Goal: Information Seeking & Learning: Learn about a topic

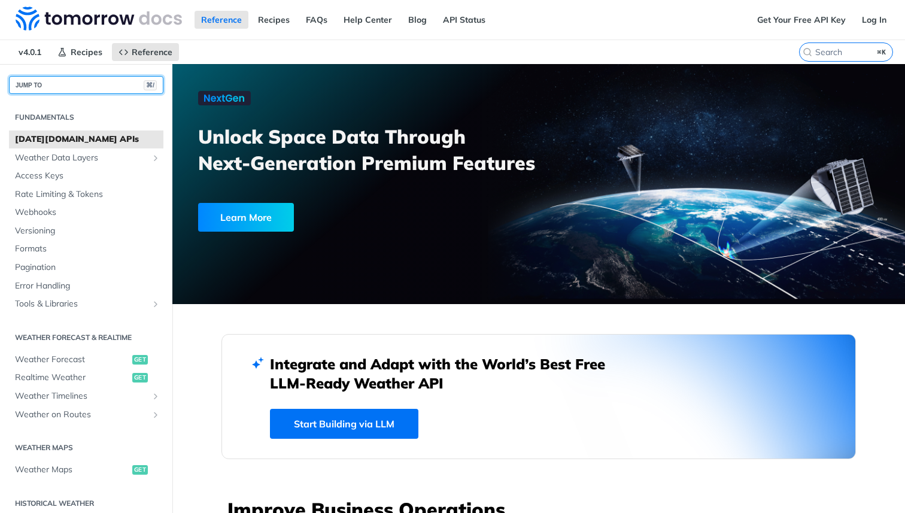
click at [69, 89] on button "JUMP TO ⌘/" at bounding box center [86, 85] width 154 height 18
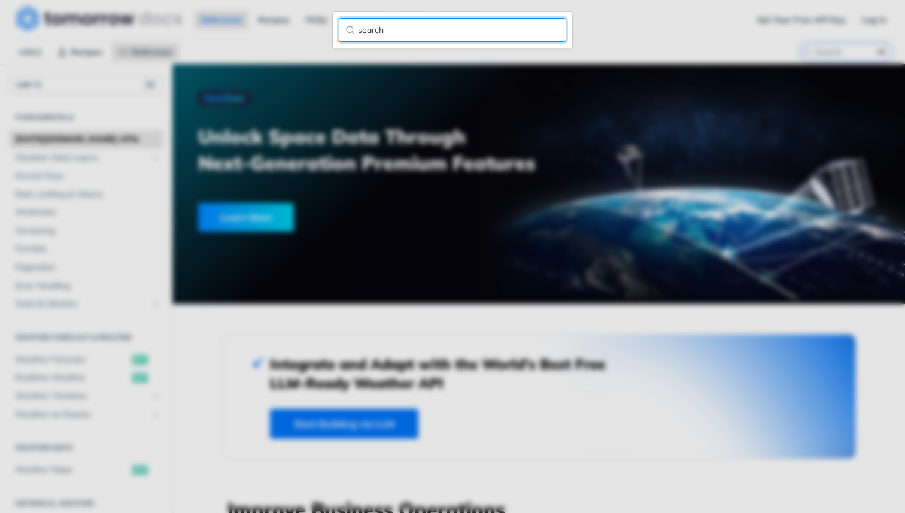
type input "search"
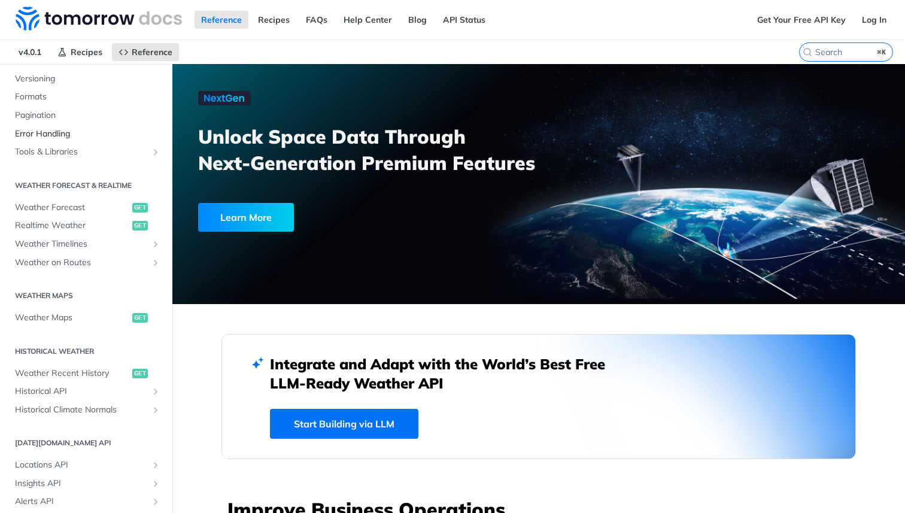
scroll to position [282, 0]
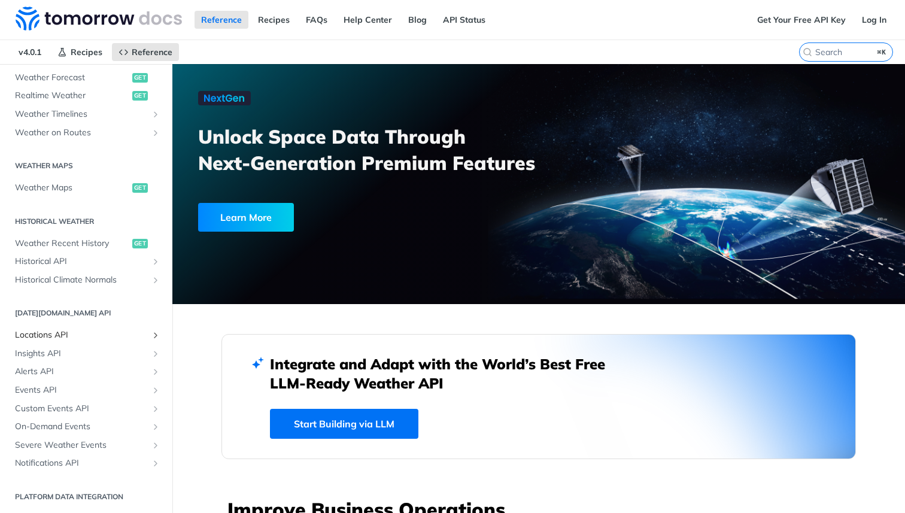
click at [45, 338] on span "Locations API" at bounding box center [81, 335] width 133 height 12
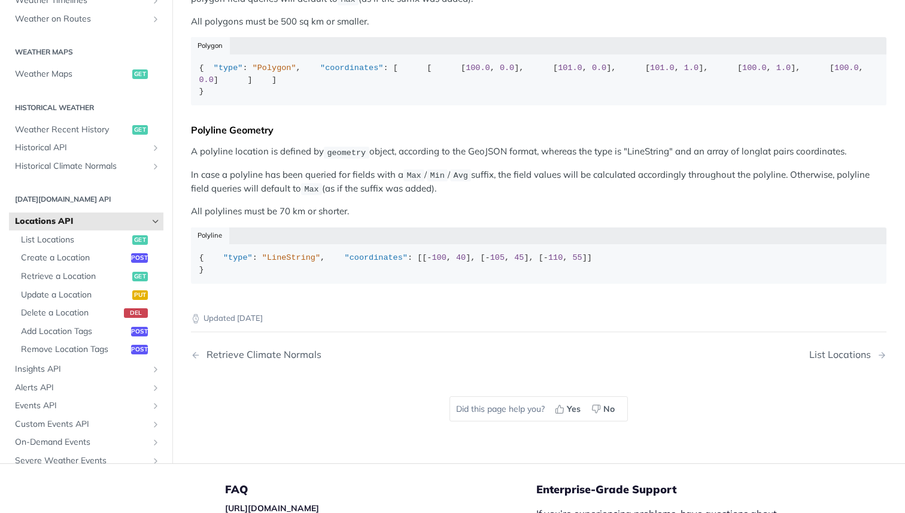
scroll to position [608, 0]
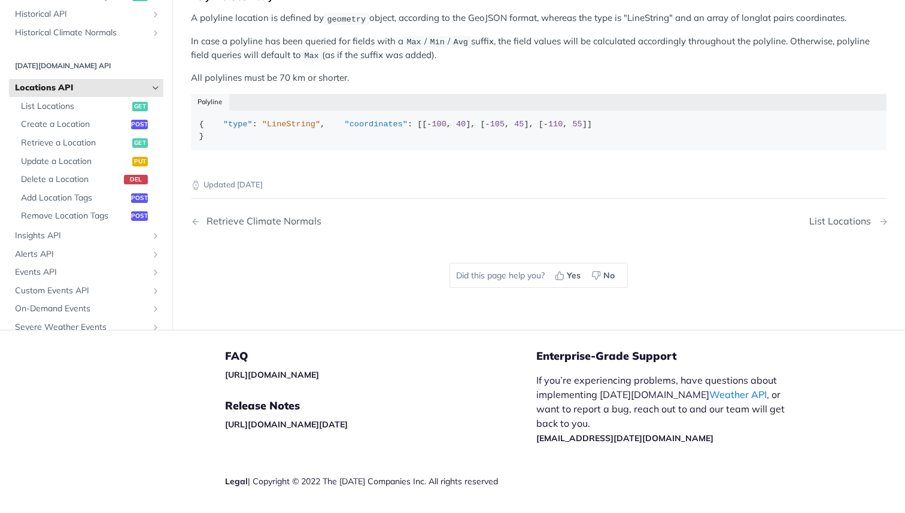
click at [829, 227] on div "List Locations" at bounding box center [844, 221] width 68 height 11
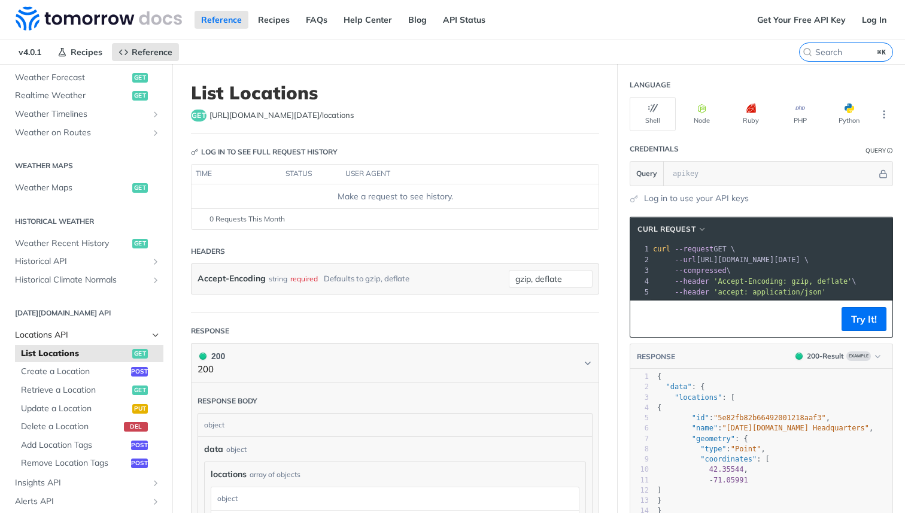
click at [35, 331] on span "Locations API" at bounding box center [81, 335] width 133 height 12
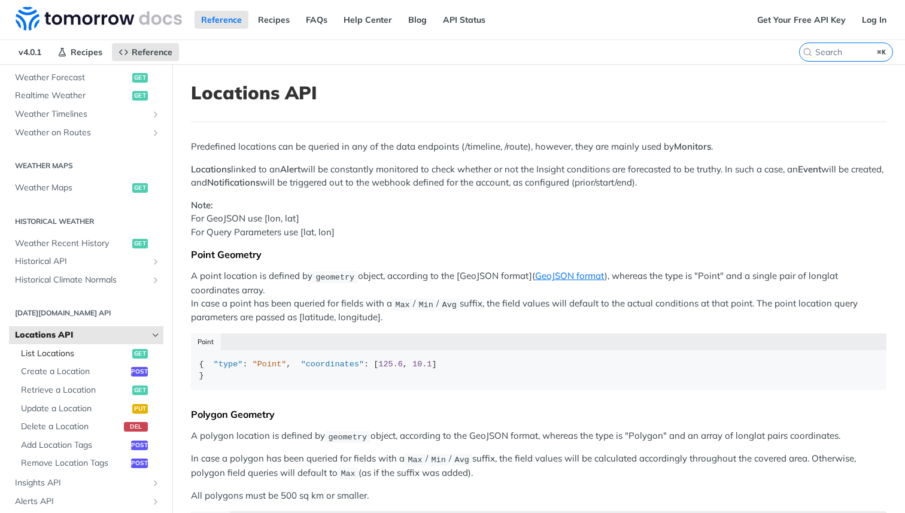
click at [37, 348] on span "List Locations" at bounding box center [75, 354] width 108 height 12
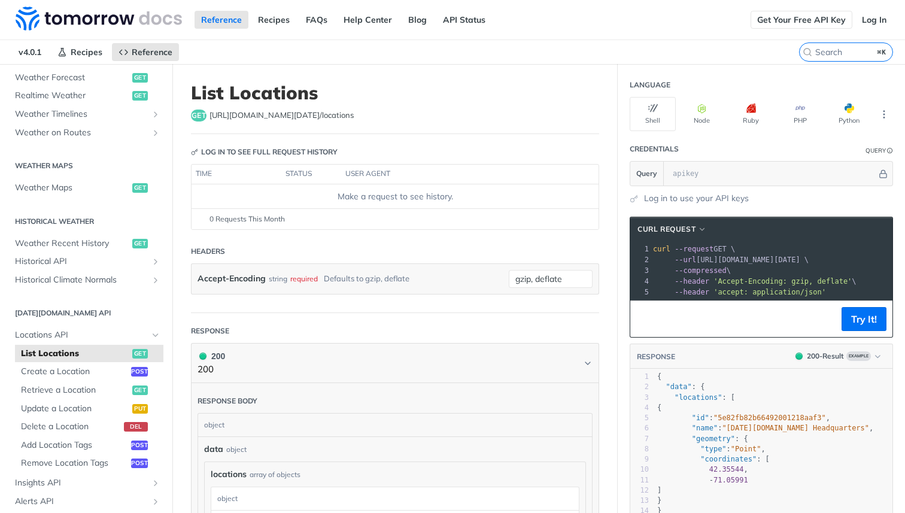
click at [811, 16] on link "Get Your Free API Key" at bounding box center [802, 20] width 102 height 18
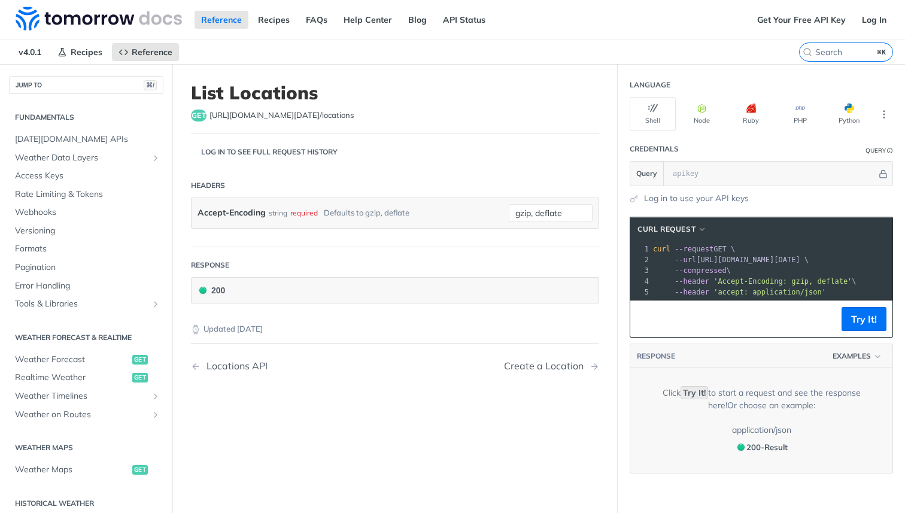
scroll to position [282, 0]
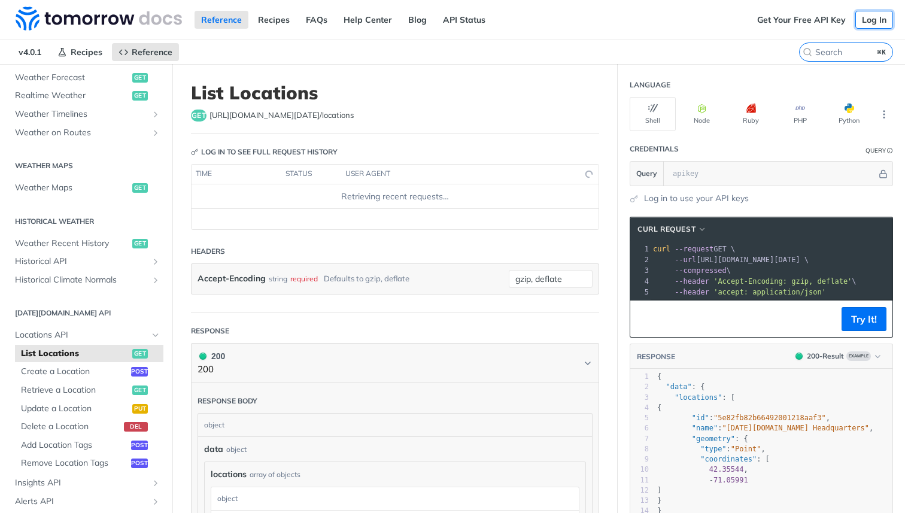
click at [874, 22] on link "Log In" at bounding box center [875, 20] width 38 height 18
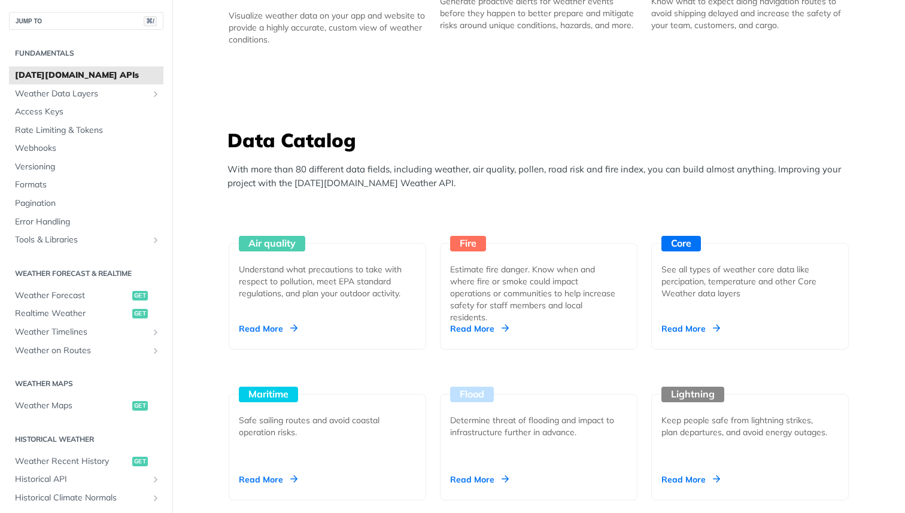
scroll to position [282, 0]
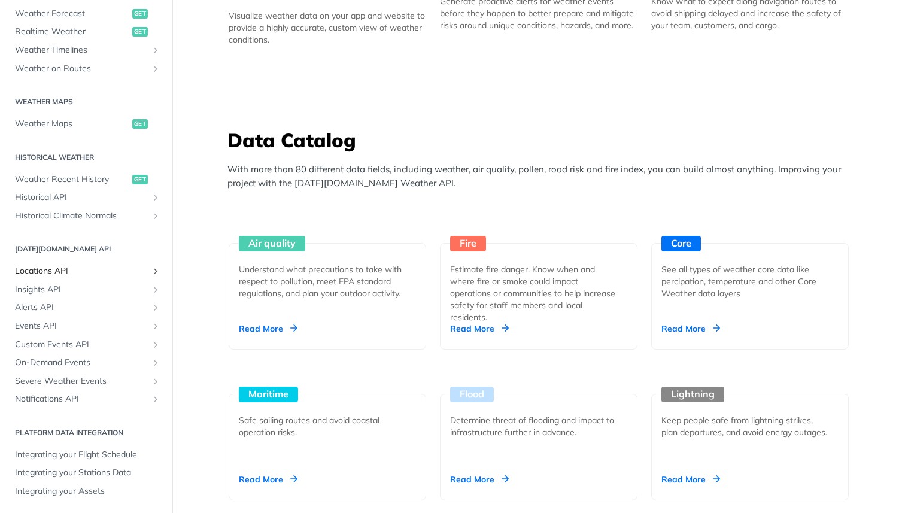
click at [75, 272] on span "Locations API" at bounding box center [81, 271] width 133 height 12
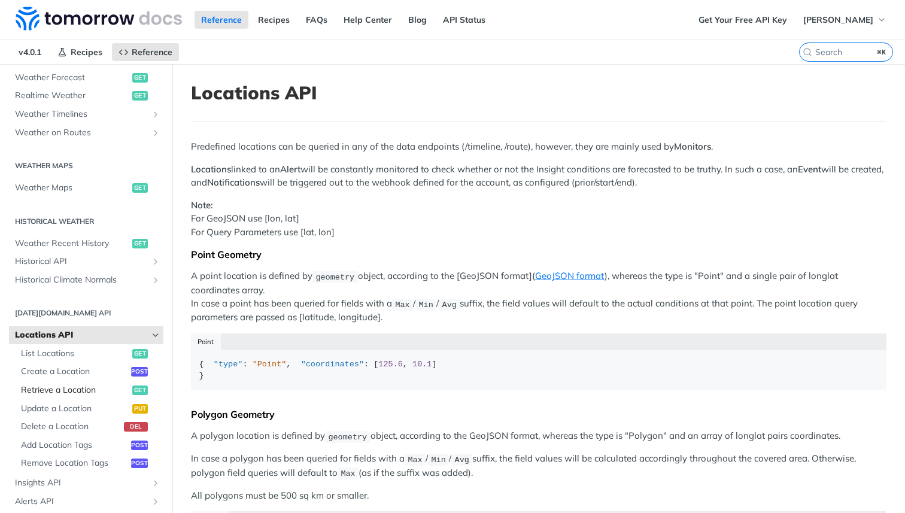
click at [47, 387] on span "Retrieve a Location" at bounding box center [75, 390] width 108 height 12
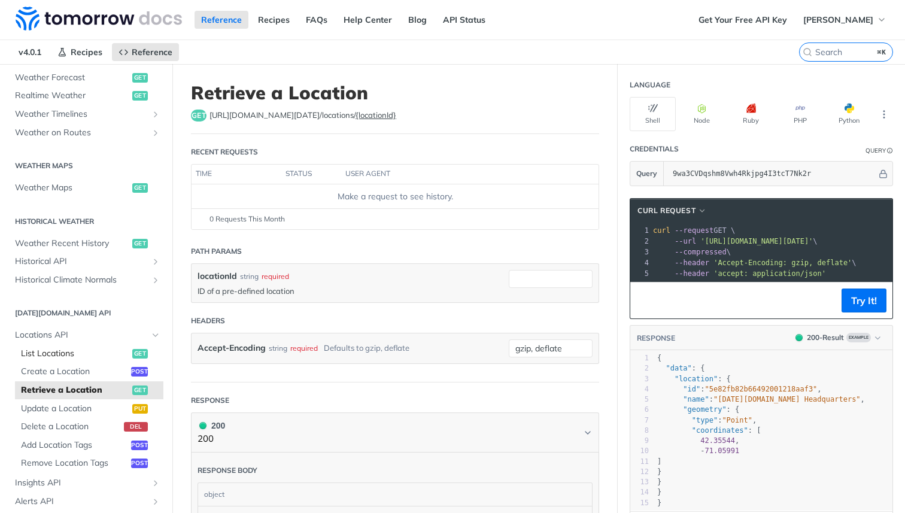
click at [89, 355] on span "List Locations" at bounding box center [75, 354] width 108 height 12
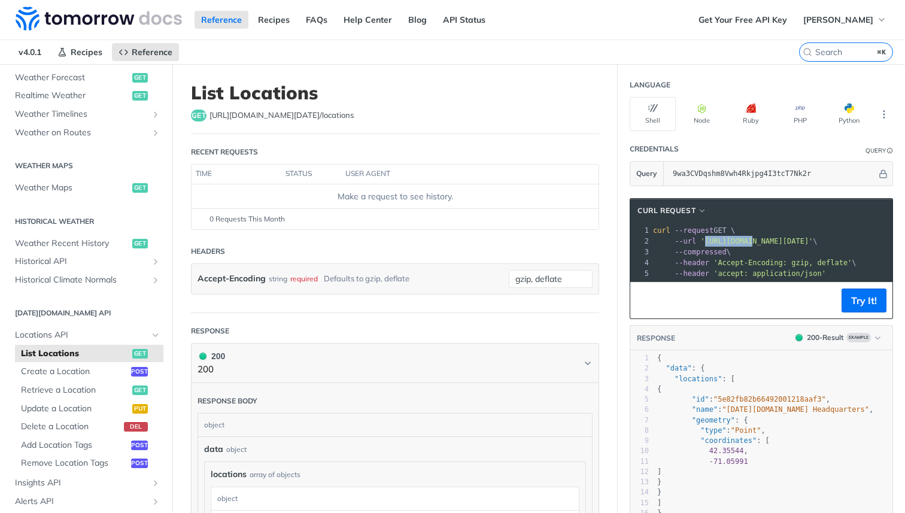
drag, startPoint x: 705, startPoint y: 241, endPoint x: 753, endPoint y: 243, distance: 48.5
click at [753, 242] on span "'https://api.tomorrow.io/v4/locations?apikey=9wa3CVDqshm8Vwh4Rkjpg4I3tcT7Nk2r'" at bounding box center [757, 241] width 113 height 8
click at [657, 239] on span "'https://api.tomorrow.io/v4/locations?apikey=9wa3CVDqshm8Vwh4Rkjpg4I3tcT7Nk2r'" at bounding box center [601, 241] width 113 height 8
copy span "https://api.tomorrow.io/v4/locations?apikey=9wa3CVDqshm8Vwh4Rkjpg4I3tcT7Nk2r"
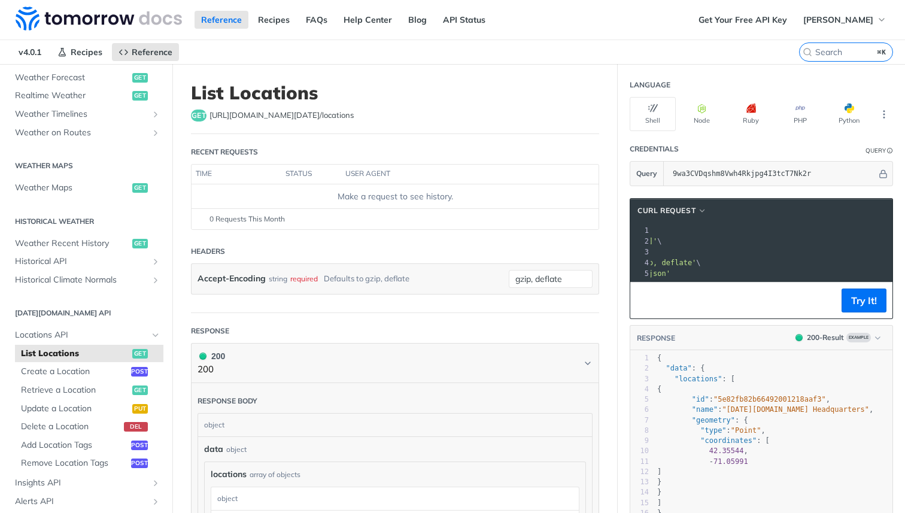
scroll to position [0, 78]
click at [691, 229] on pre "curl --request GET \" at bounding box center [771, 230] width 398 height 11
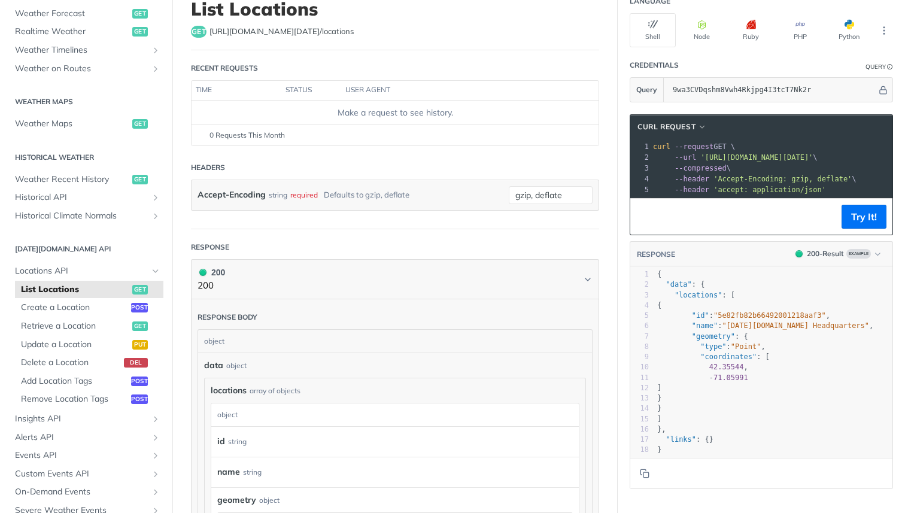
scroll to position [87, 0]
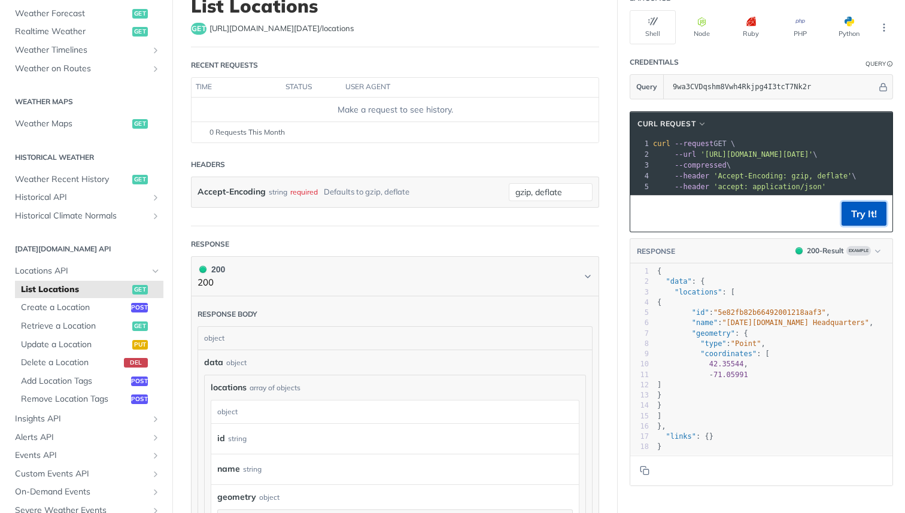
click at [859, 205] on button "Try It!" at bounding box center [864, 214] width 45 height 24
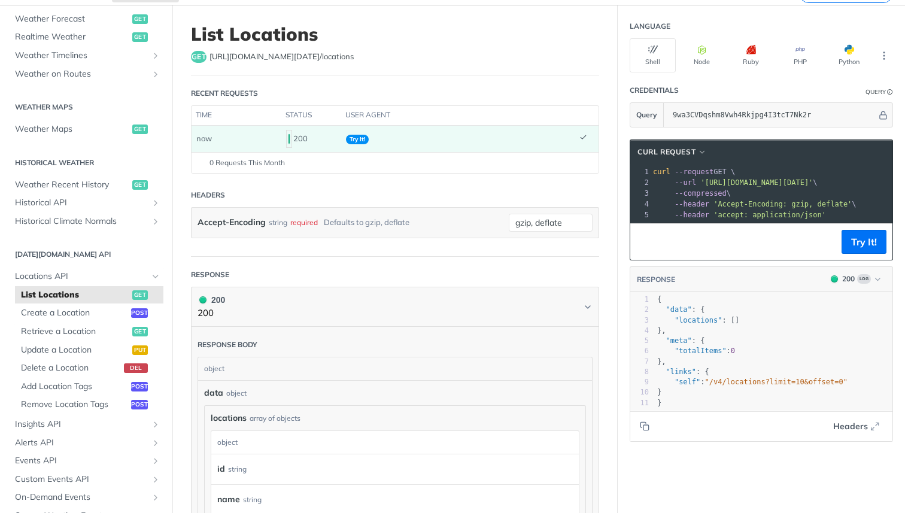
scroll to position [56, 0]
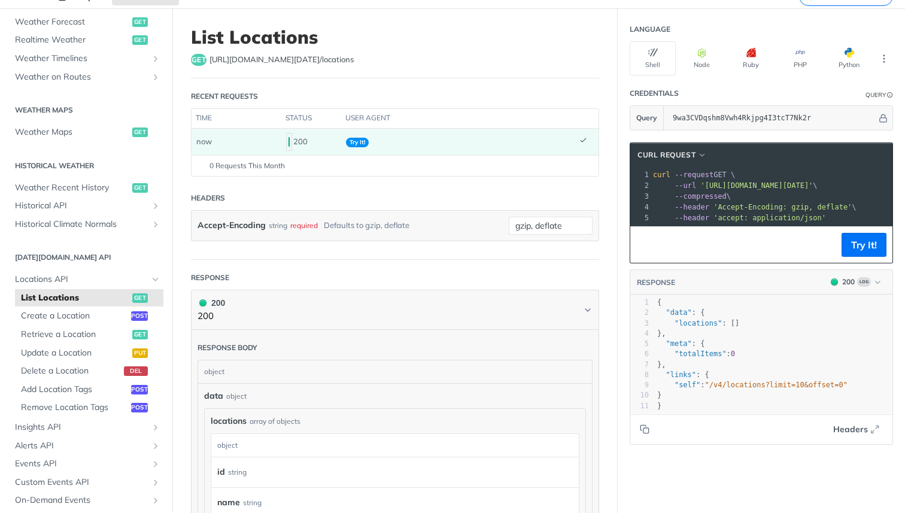
click at [762, 189] on pre "--url 'https://api.tomorrow.io/v4/locations?apikey=9wa3CVDqshm8Vwh4Rkjpg4I3tcT7…" at bounding box center [850, 185] width 398 height 11
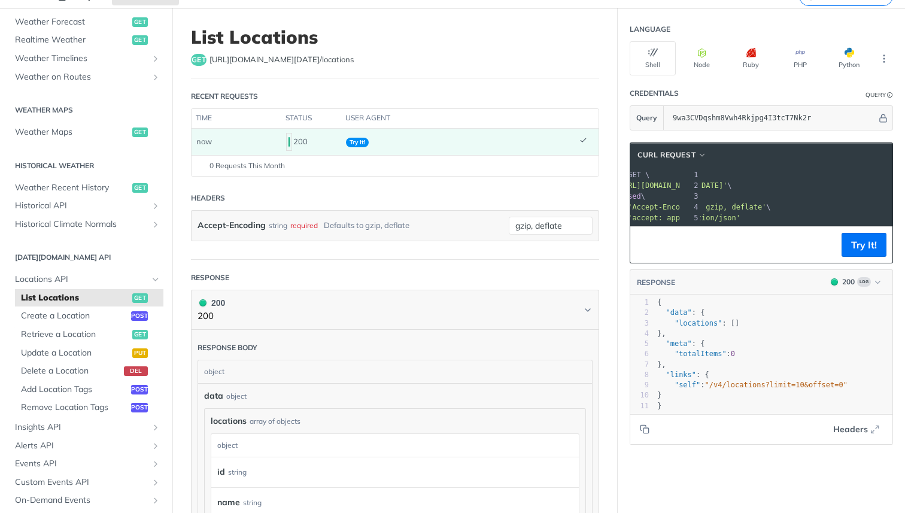
scroll to position [0, 0]
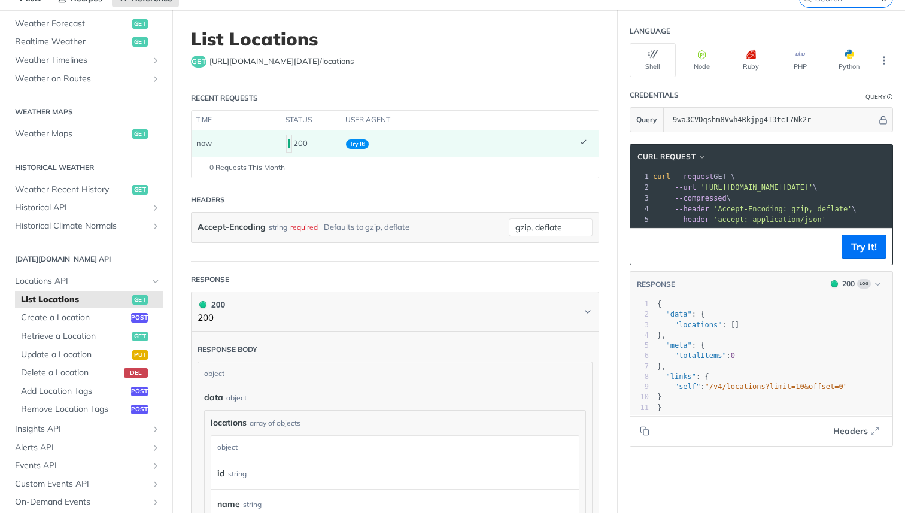
click at [425, 232] on div "Accept-Encoding string required Defaults to gzip, deflate" at bounding box center [350, 228] width 305 height 18
click at [228, 226] on label "Accept-Encoding" at bounding box center [232, 227] width 68 height 17
click at [509, 226] on input "gzip, deflate" at bounding box center [551, 228] width 84 height 18
click at [228, 226] on label "Accept-Encoding" at bounding box center [232, 227] width 68 height 17
click at [509, 226] on input "gzip, deflate" at bounding box center [551, 228] width 84 height 18
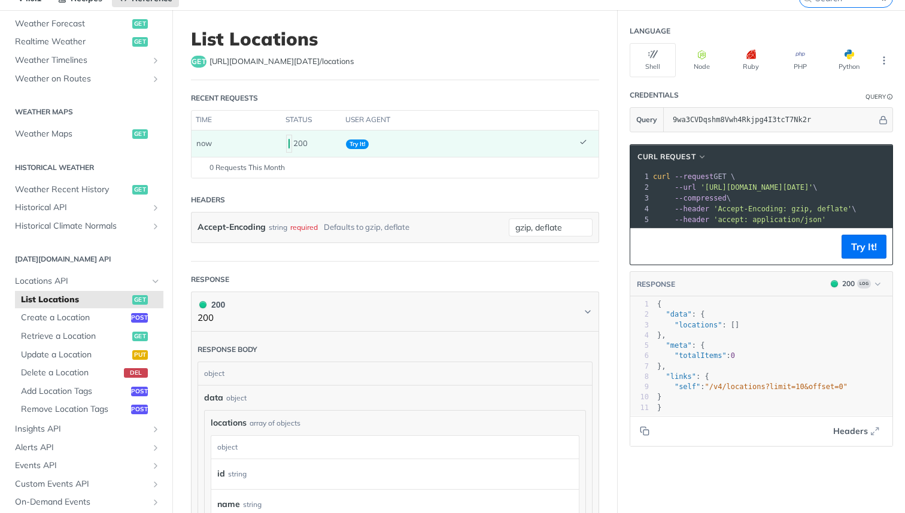
click at [282, 226] on div "string" at bounding box center [278, 227] width 19 height 17
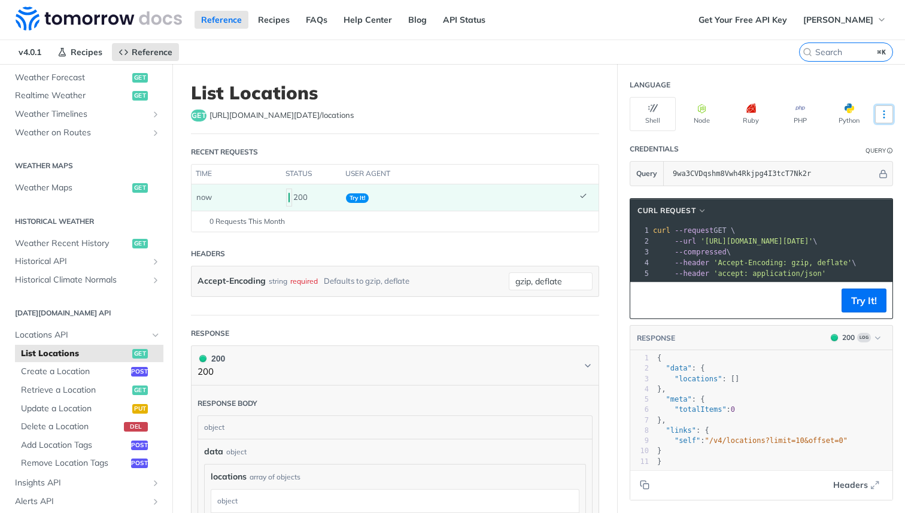
click at [883, 109] on icon "More ellipsis" at bounding box center [884, 114] width 11 height 11
click at [688, 312] on footer "Try It!" at bounding box center [762, 300] width 262 height 37
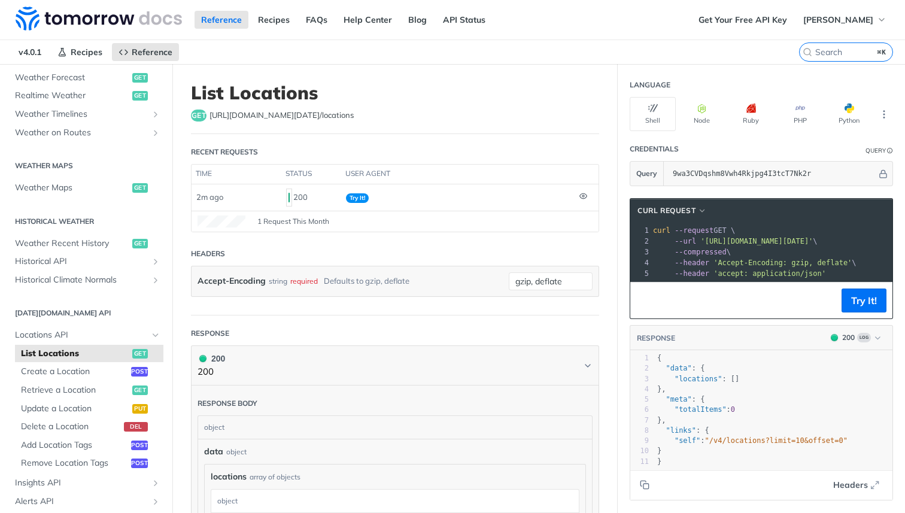
click at [813, 241] on span "'https://api.tomorrow.io/v4/locations?apikey=9wa3CVDqshm8Vwh4Rkjpg4I3tcT7Nk2r'" at bounding box center [757, 241] width 113 height 8
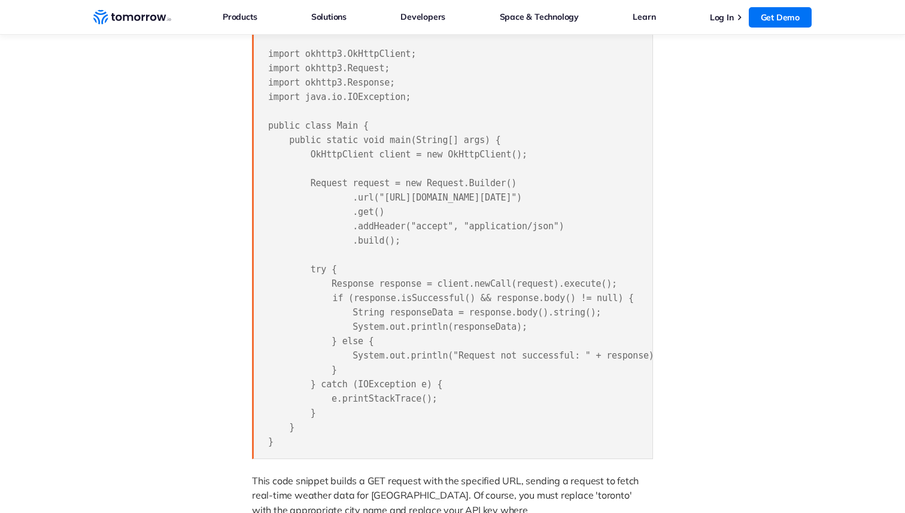
scroll to position [960, 0]
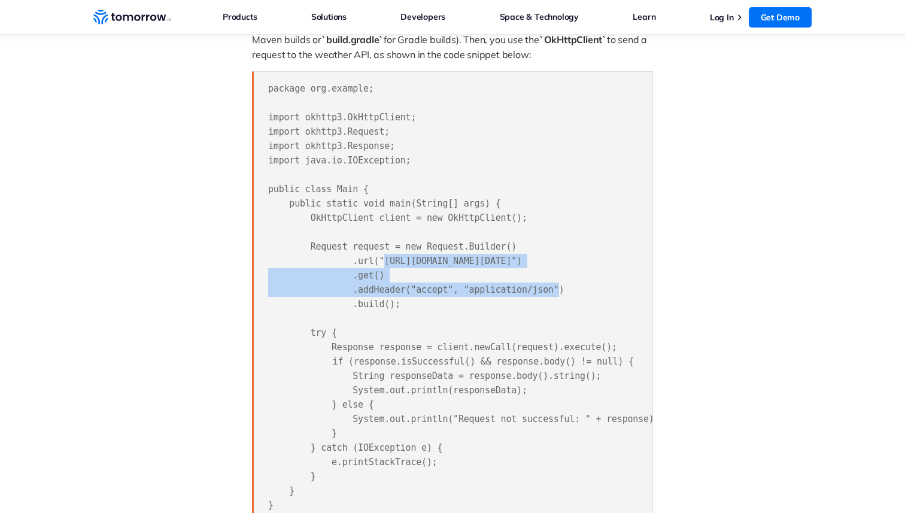
drag, startPoint x: 384, startPoint y: 204, endPoint x: 551, endPoint y: 215, distance: 168.0
click at [551, 214] on pre "package org.example; import okhttp3.OkHttpClient; import okhttp3.Request; impor…" at bounding box center [452, 296] width 401 height 451
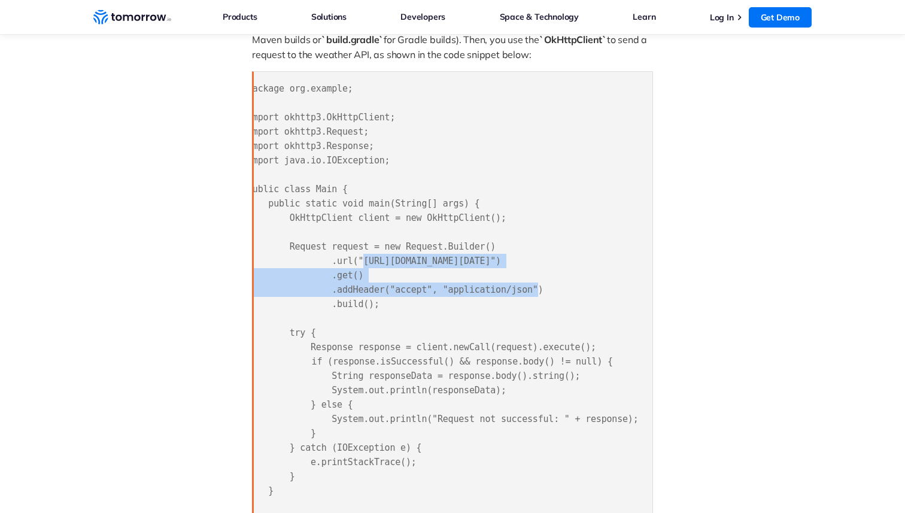
scroll to position [0, 178]
click at [524, 203] on span "package org.example; import okhttp3.OkHttpClient; import okhttp3.Request; impor…" at bounding box center [442, 297] width 391 height 428
copy span "https://api.tomorrow.io/v4/weather/realtime?location=toronto"
click at [524, 203] on span "package org.example; import okhttp3.OkHttpClient; import okhttp3.Request; impor…" at bounding box center [442, 297] width 391 height 428
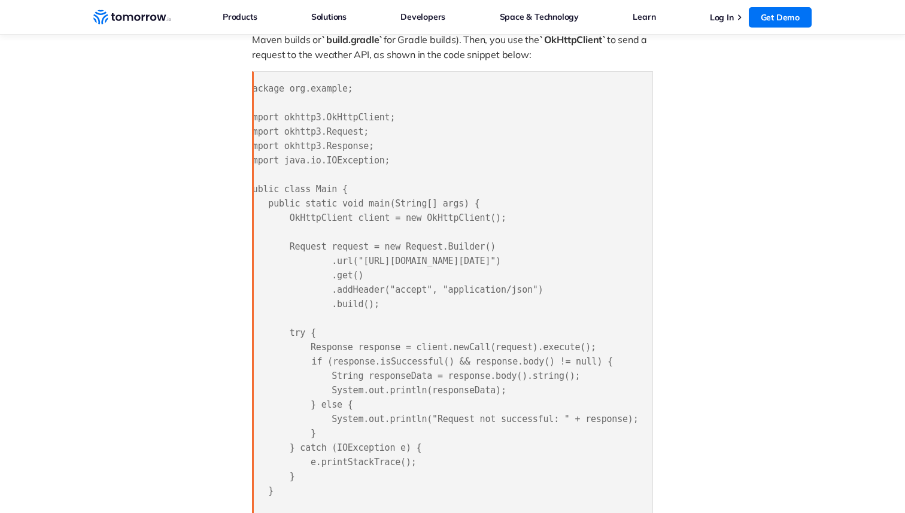
scroll to position [0, 0]
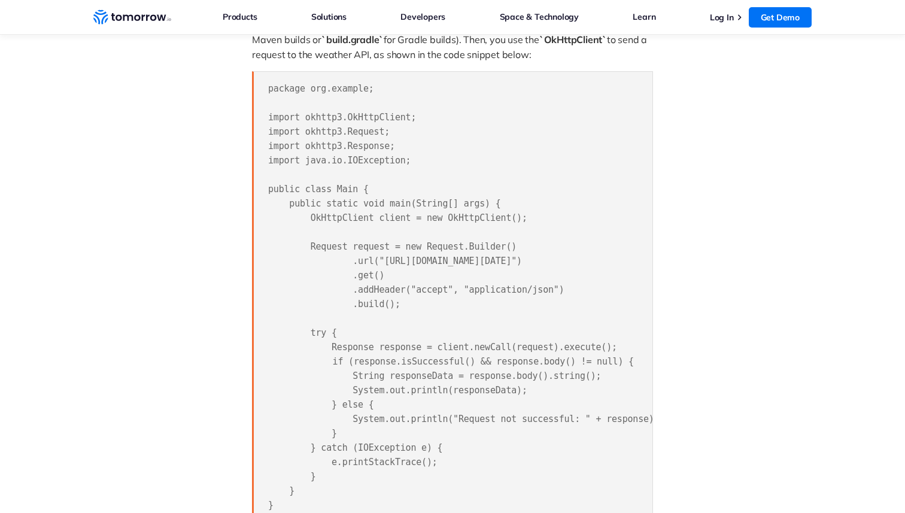
click at [167, 341] on div at bounding box center [145, 295] width 189 height 2322
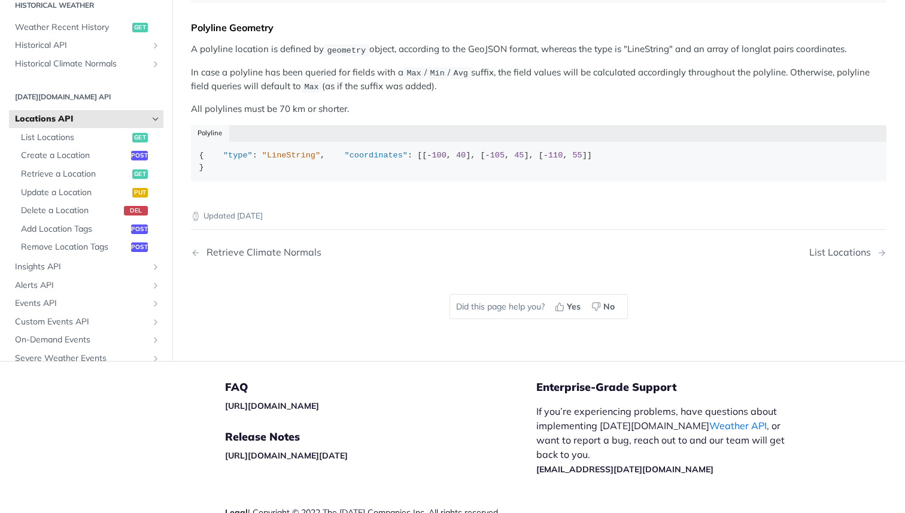
scroll to position [789, 0]
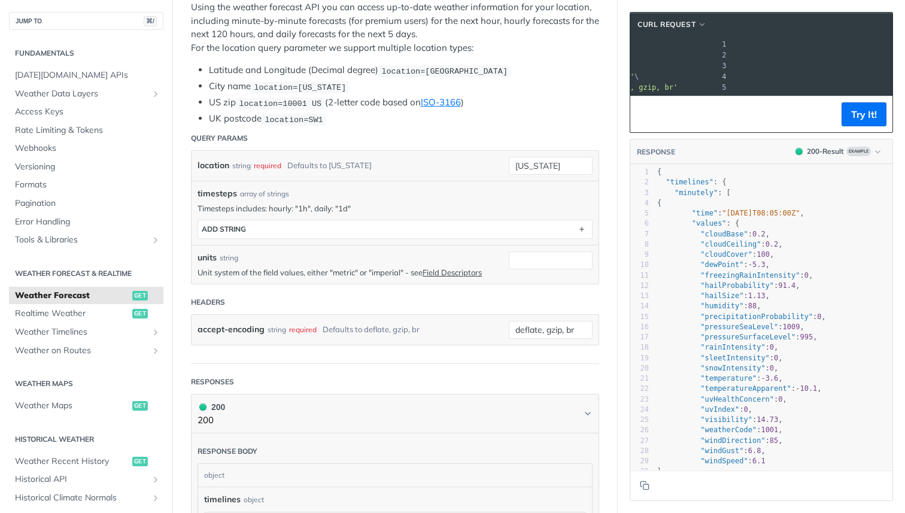
scroll to position [0, 177]
click at [636, 54] on span "'[URL][DOMAIN_NAME][DATE]'" at bounding box center [579, 55] width 113 height 8
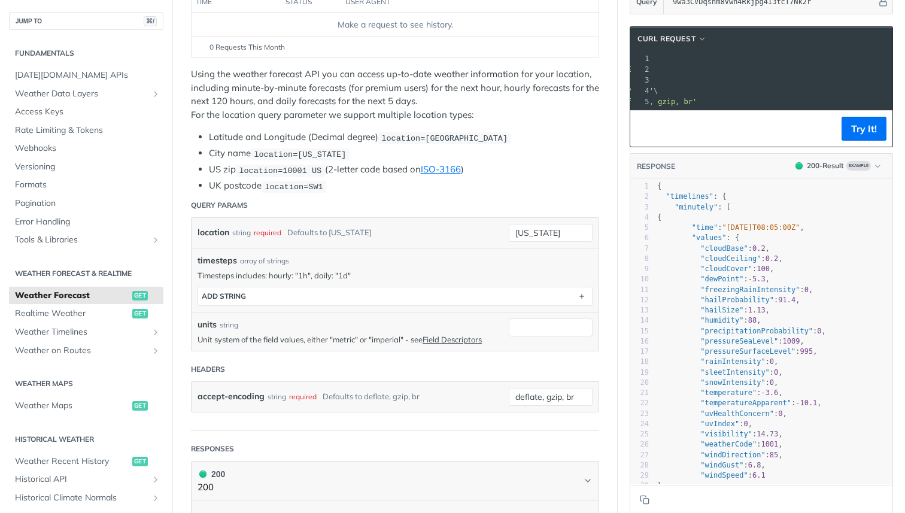
scroll to position [172, 0]
click at [641, 68] on span "'[URL][DOMAIN_NAME][DATE]'" at bounding box center [584, 69] width 113 height 8
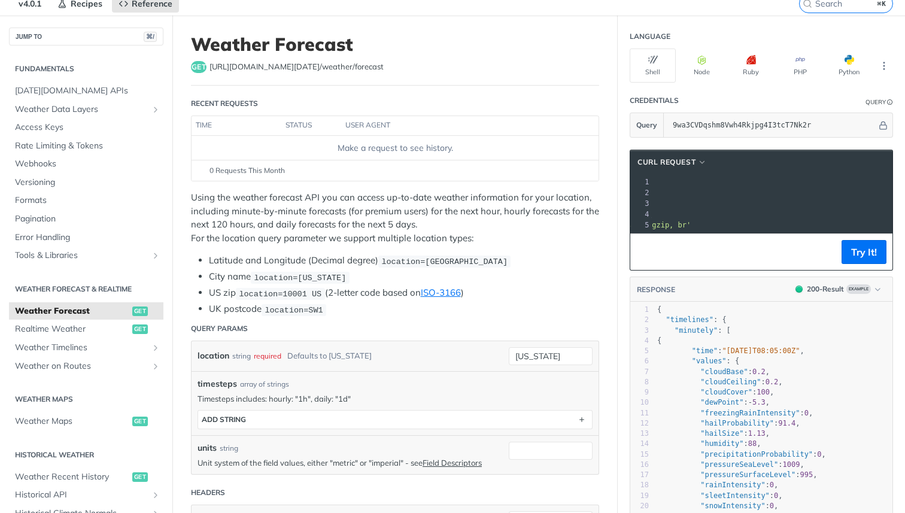
scroll to position [48, 0]
click at [635, 192] on span "'[URL][DOMAIN_NAME][DATE]'" at bounding box center [578, 193] width 113 height 8
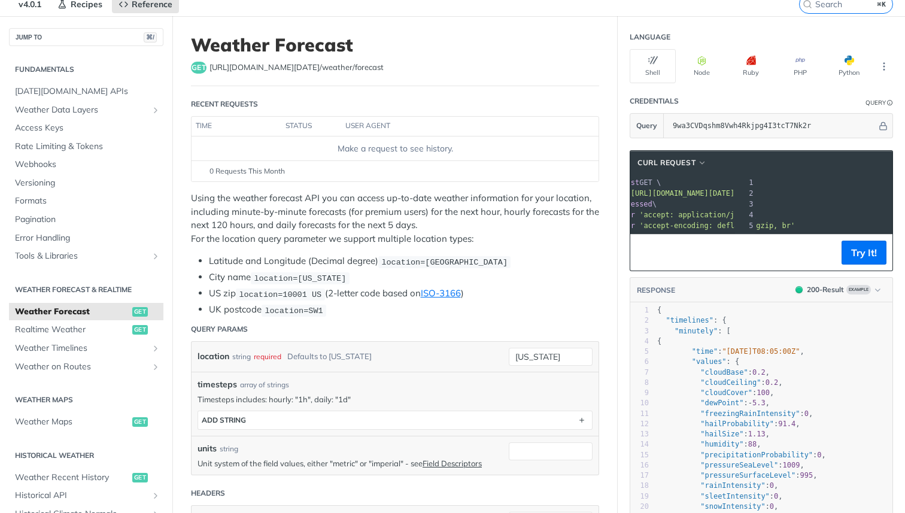
click at [745, 204] on pre "--compressed \" at bounding box center [834, 204] width 515 height 11
click at [862, 251] on button "Try It!" at bounding box center [864, 253] width 45 height 24
